Goal: Transaction & Acquisition: Purchase product/service

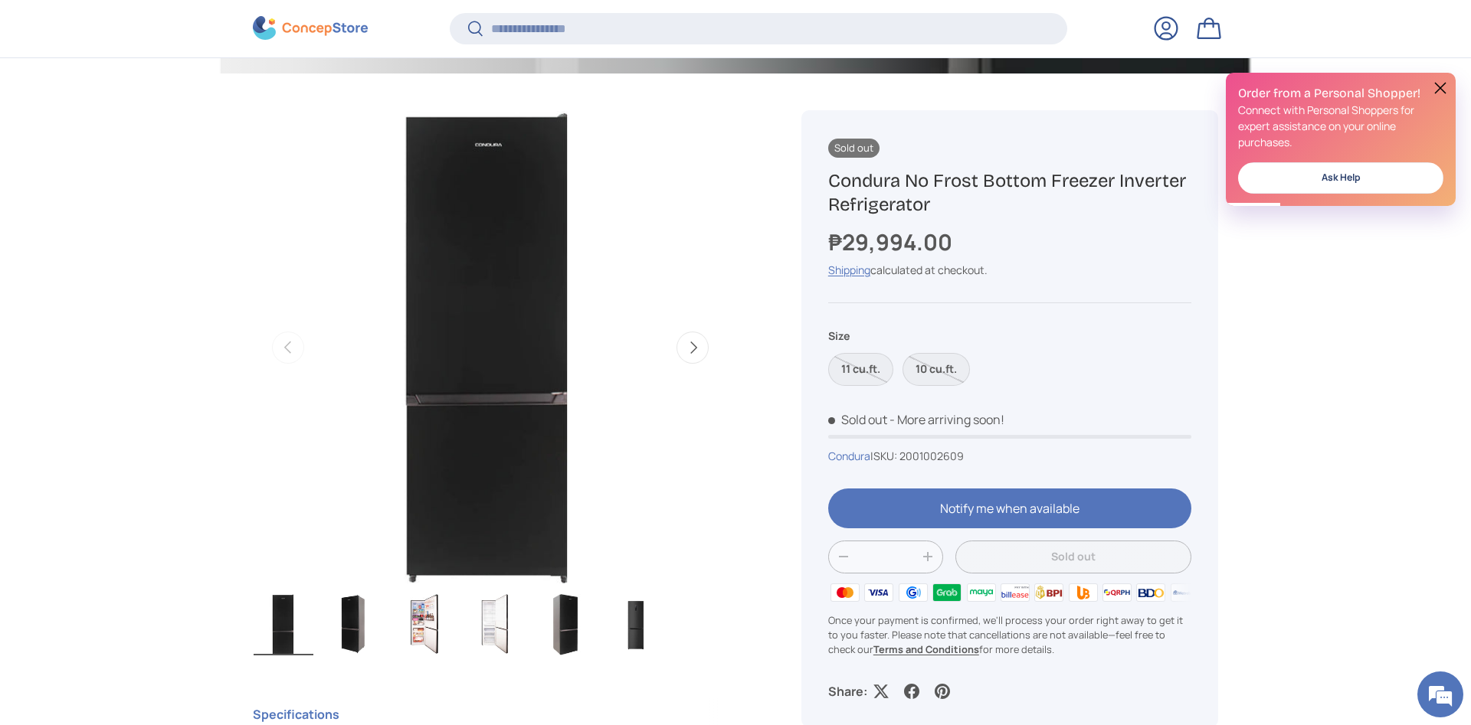
click at [699, 358] on button "Next" at bounding box center [692, 348] width 32 height 32
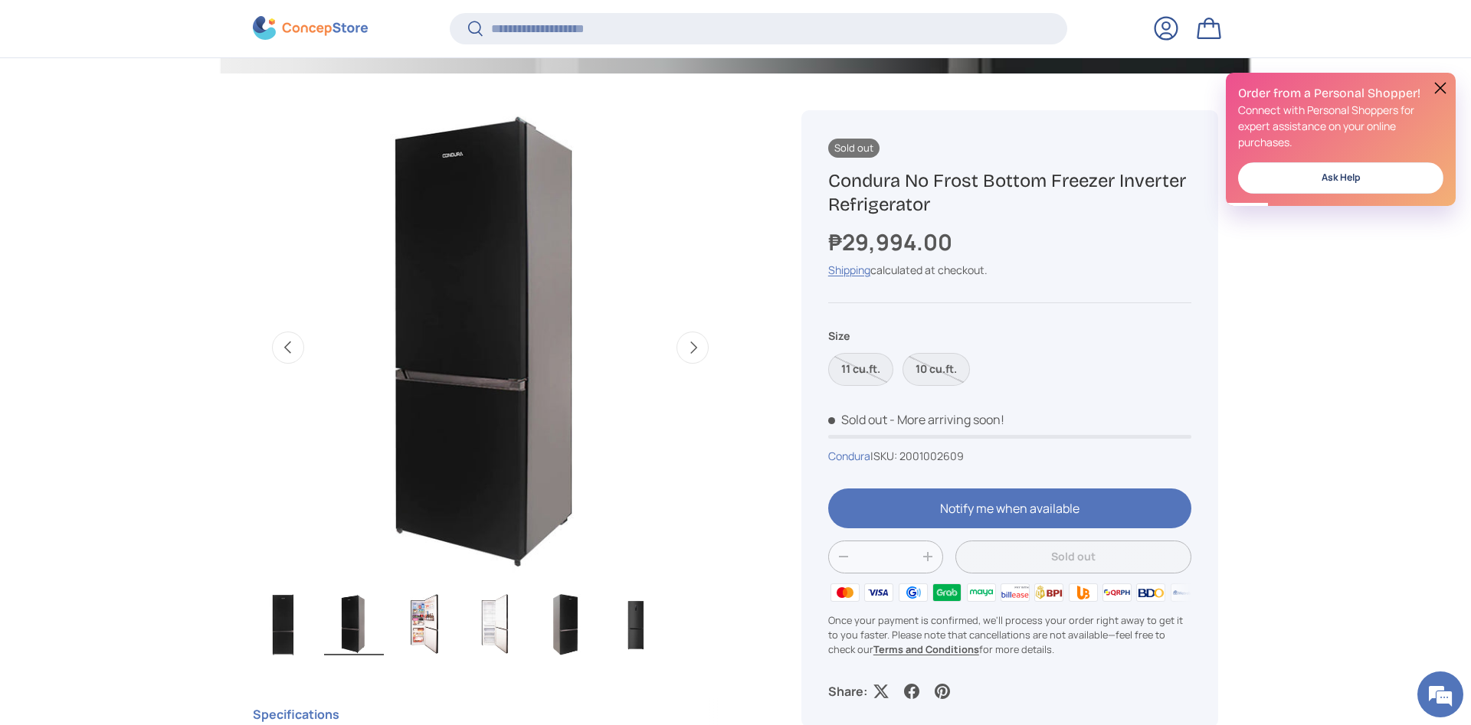
click at [699, 358] on button "Next" at bounding box center [692, 348] width 32 height 32
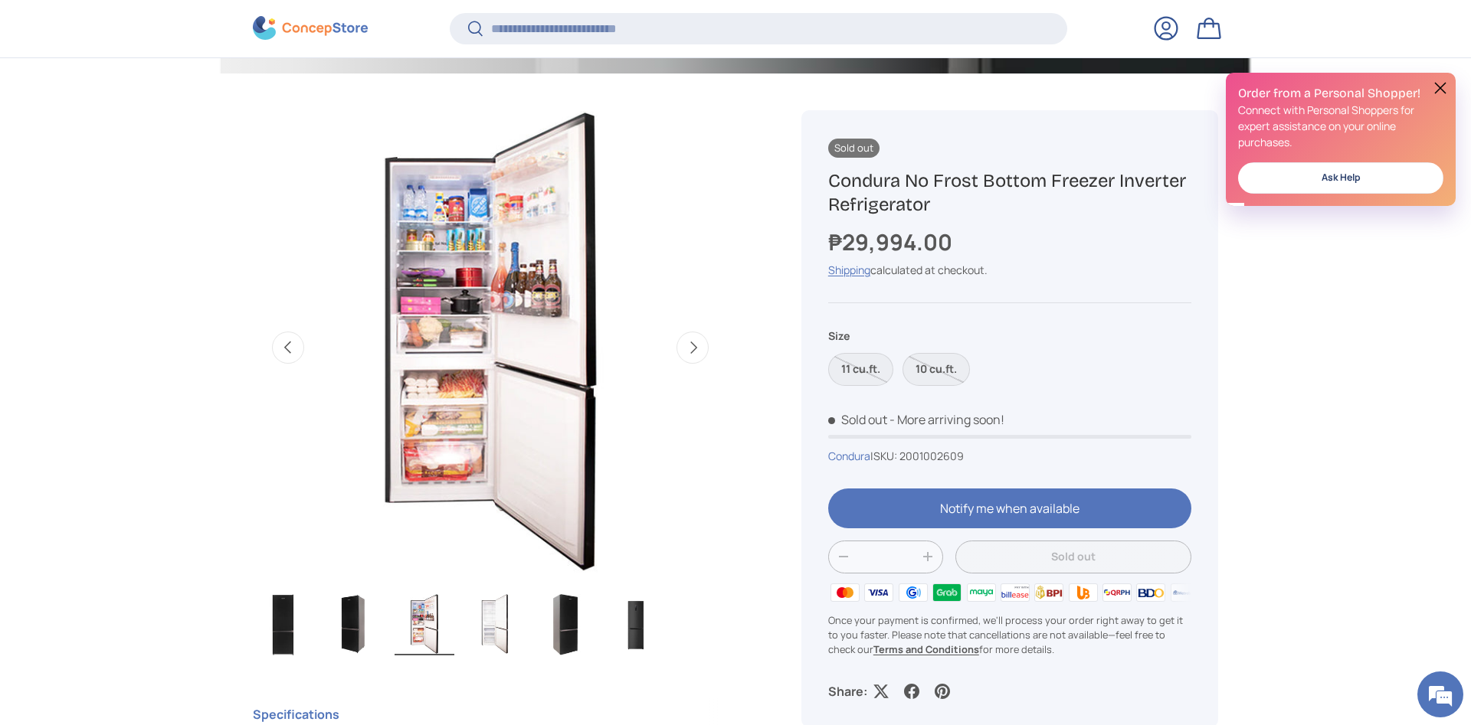
scroll to position [0, 965]
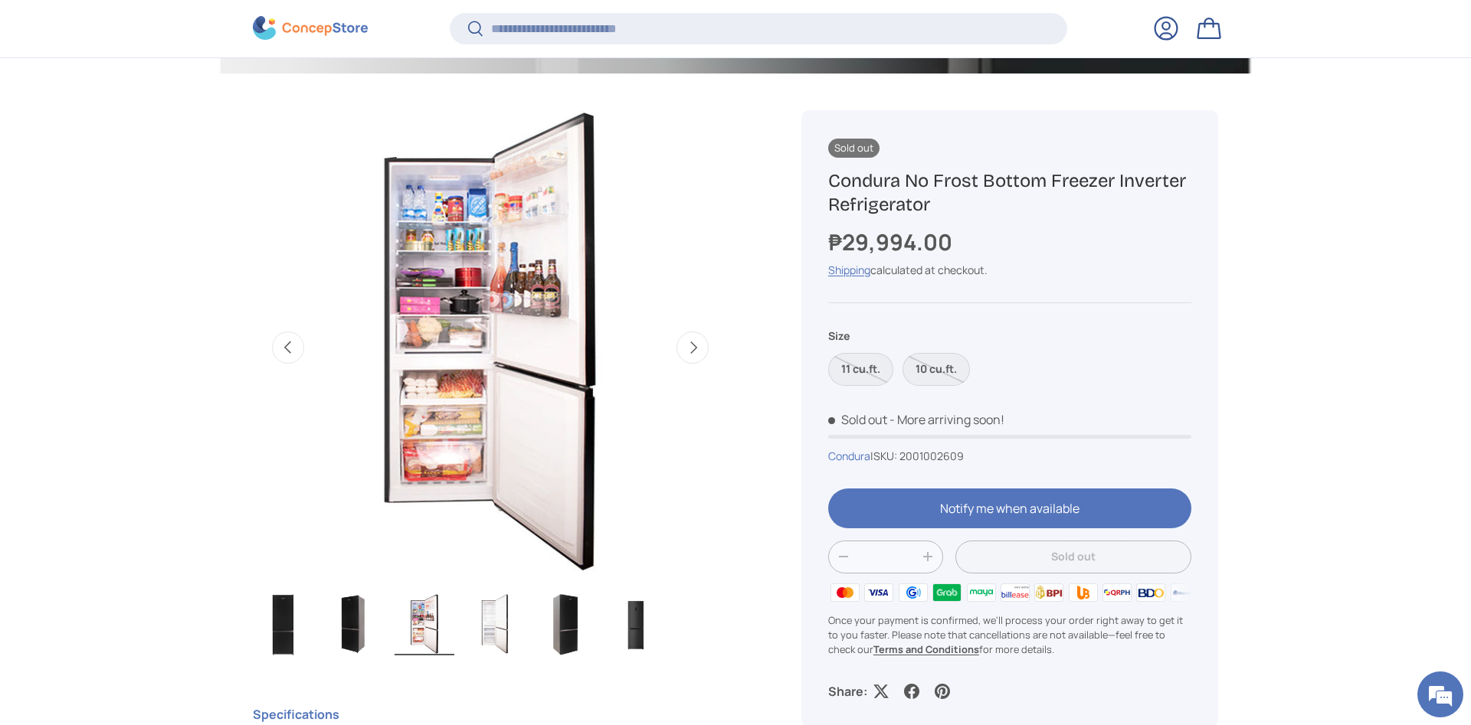
click at [697, 358] on button "Next" at bounding box center [692, 348] width 32 height 32
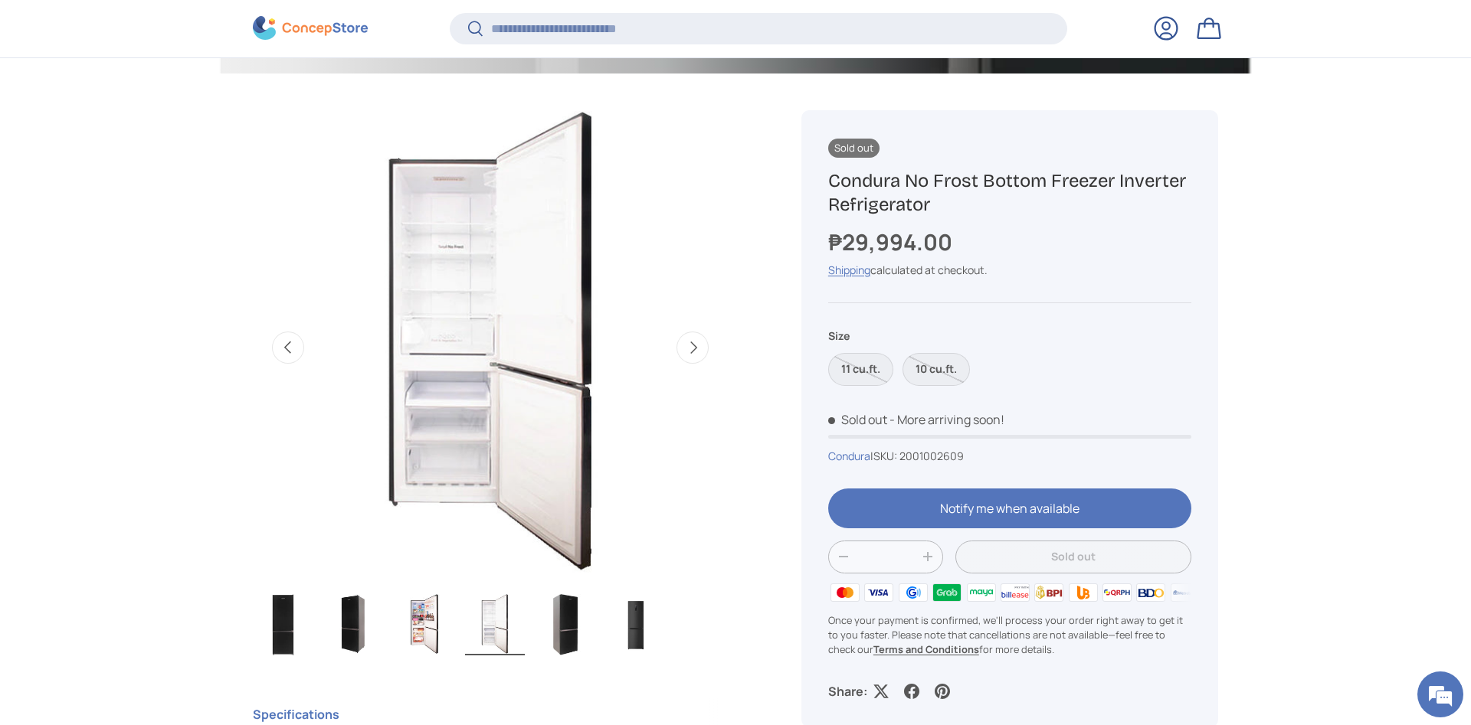
scroll to position [0, 1447]
click at [296, 339] on button "Previous" at bounding box center [288, 348] width 32 height 32
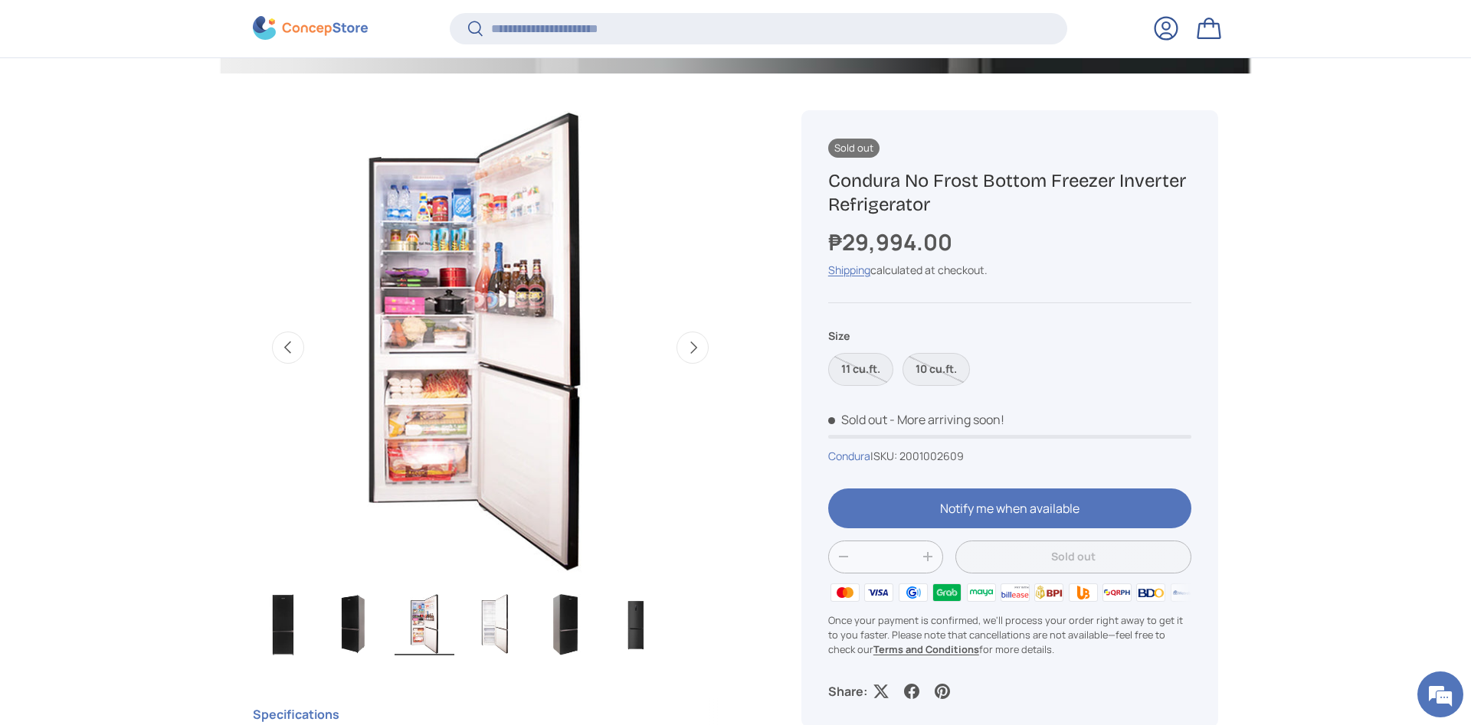
click at [296, 339] on button "Previous" at bounding box center [288, 348] width 32 height 32
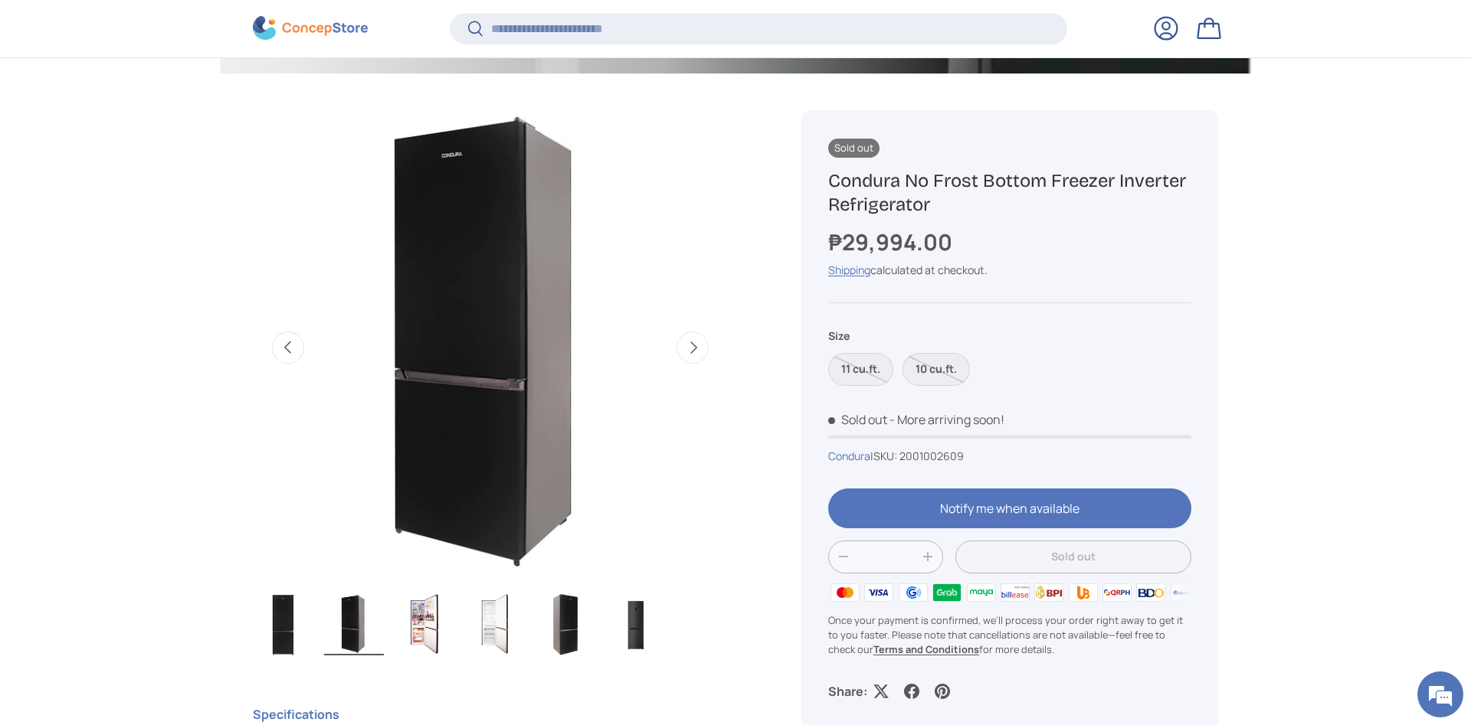
click at [296, 339] on button "Previous" at bounding box center [288, 348] width 32 height 32
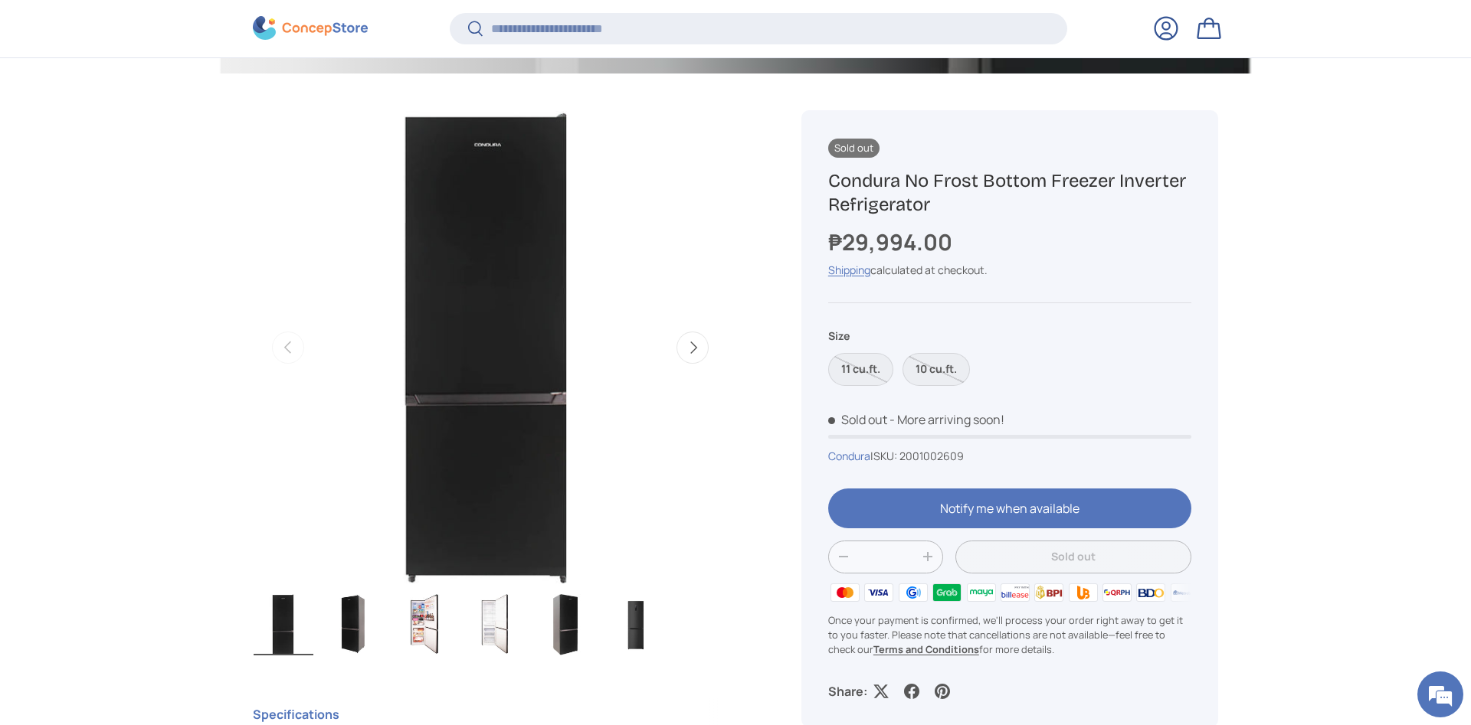
scroll to position [0, 0]
click at [373, 614] on img "Gallery Viewer" at bounding box center [354, 624] width 60 height 61
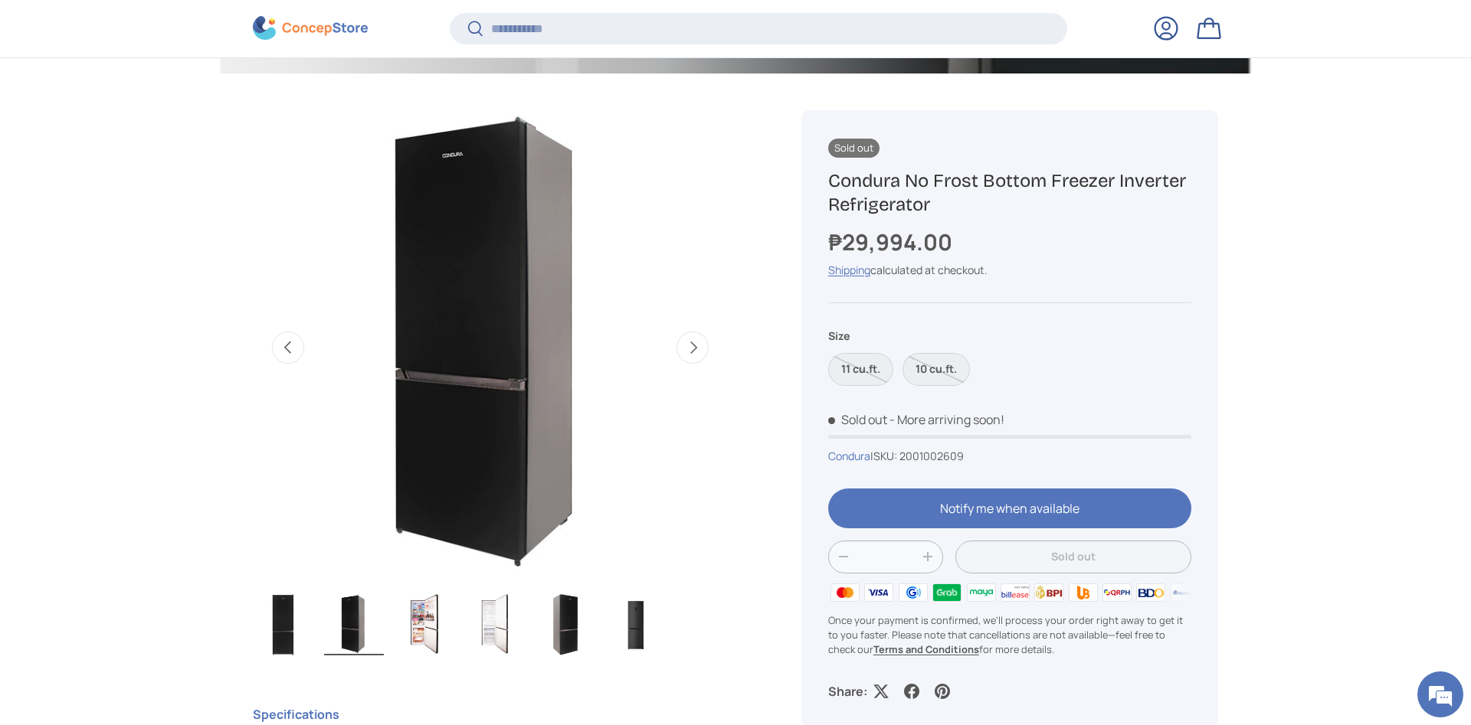
click at [585, 614] on img "Gallery Viewer" at bounding box center [565, 624] width 60 height 61
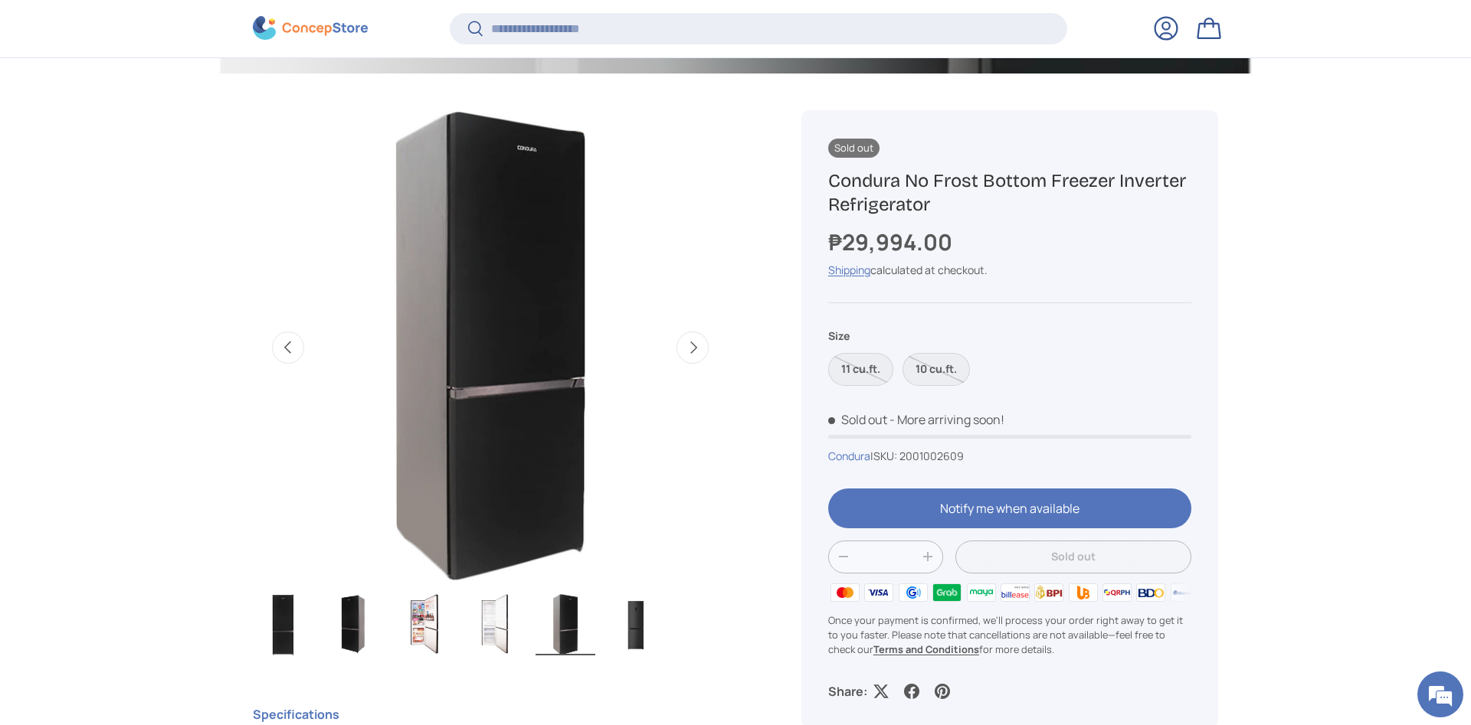
click at [660, 614] on img "Gallery Viewer" at bounding box center [636, 624] width 60 height 61
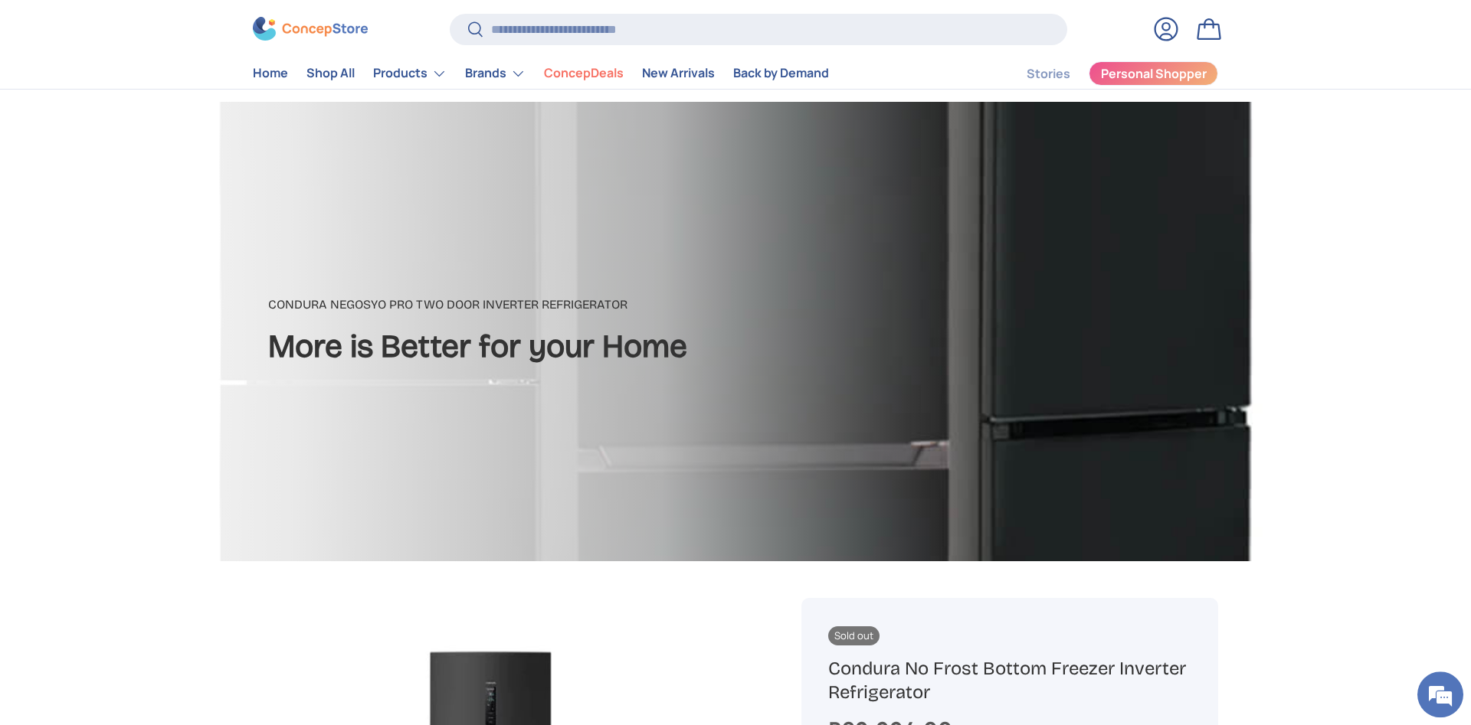
scroll to position [0, 0]
